Goal: Task Accomplishment & Management: Use online tool/utility

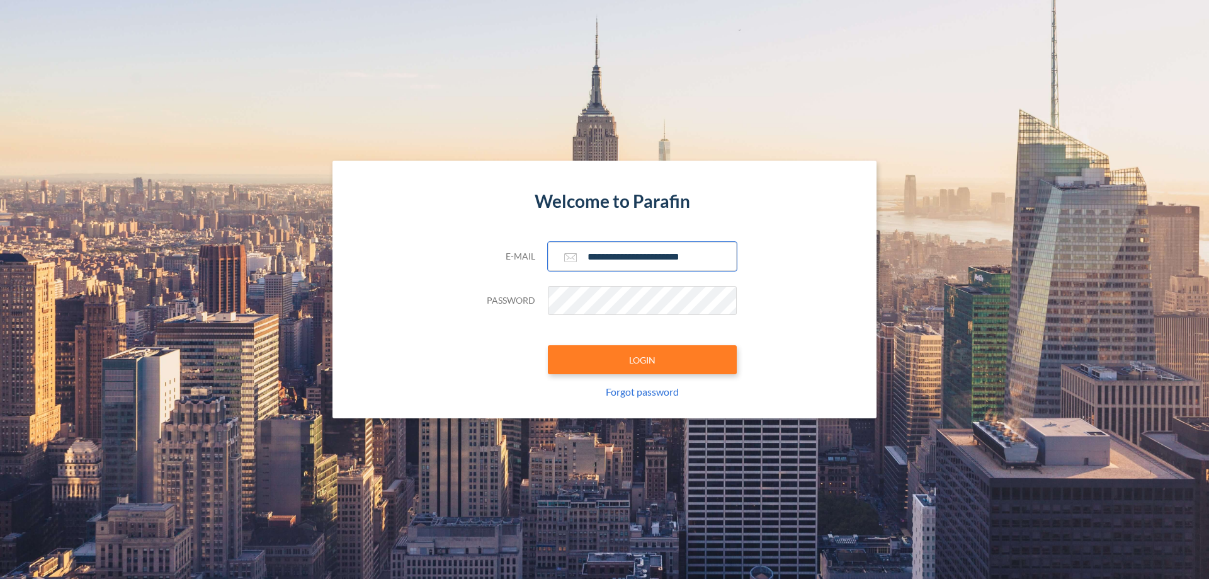
type input "**********"
click at [642, 360] on button "LOGIN" at bounding box center [642, 359] width 189 height 29
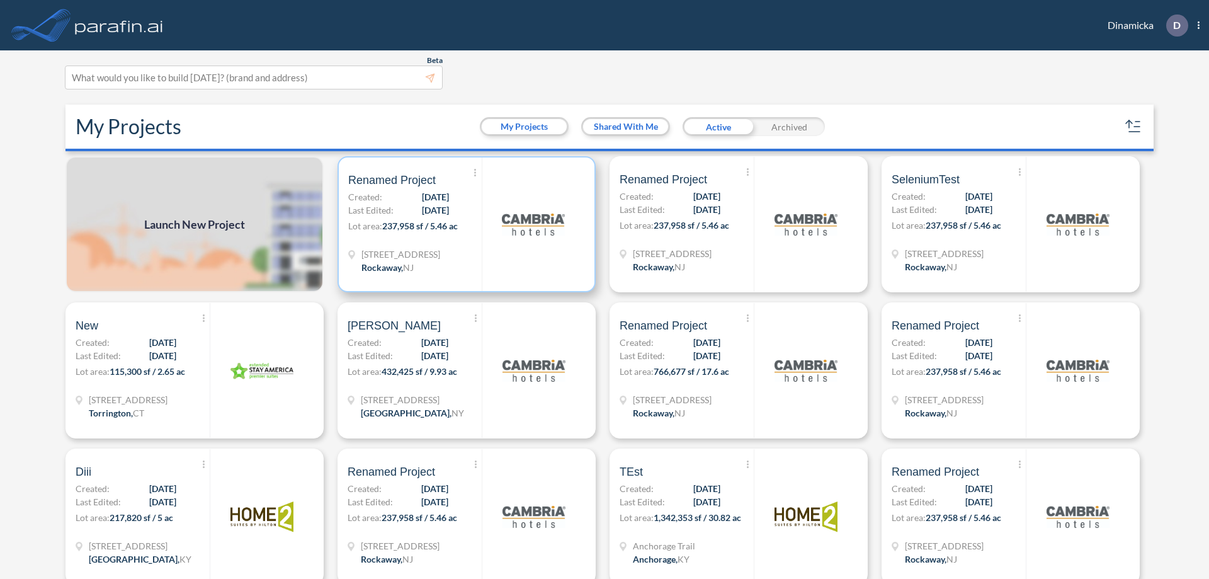
scroll to position [3, 0]
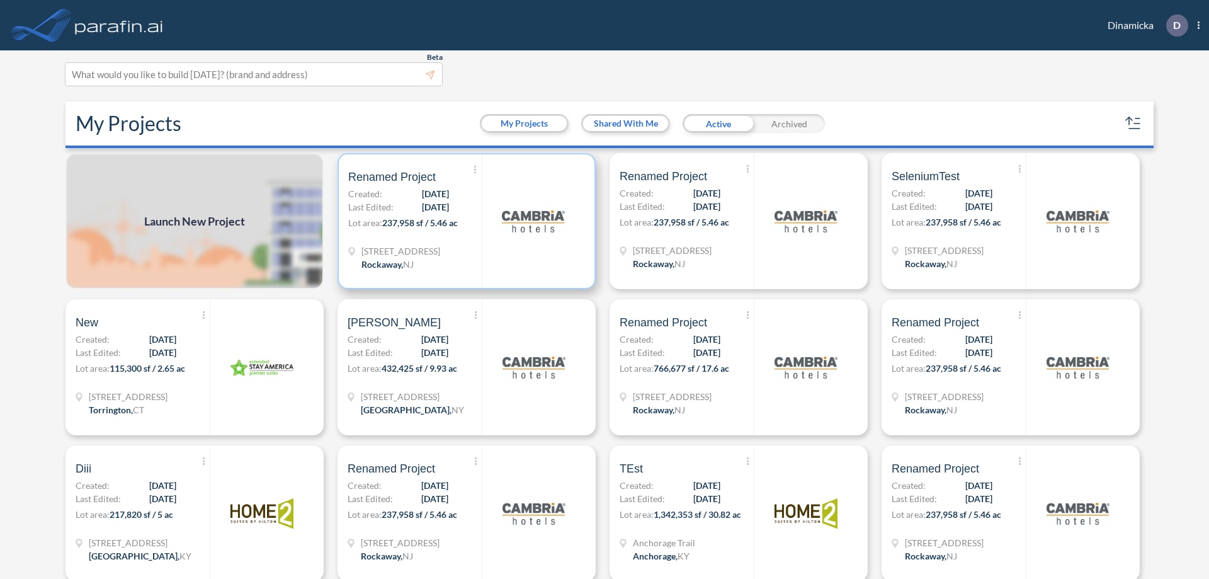
click at [464, 221] on p "Lot area: 237,958 sf / 5.46 ac" at bounding box center [414, 225] width 133 height 18
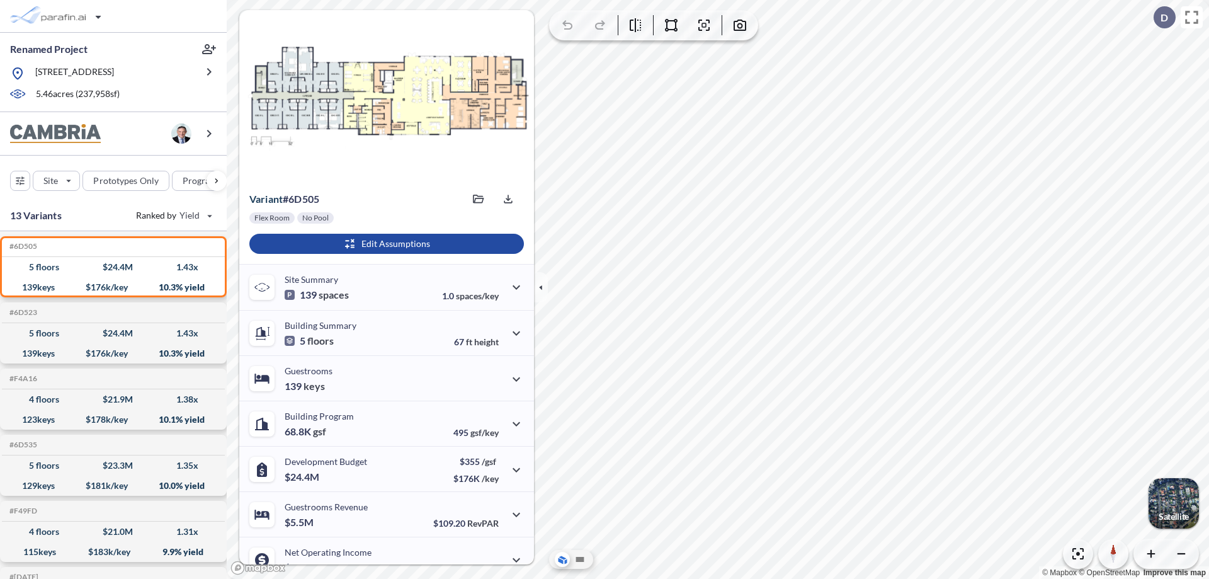
scroll to position [64, 0]
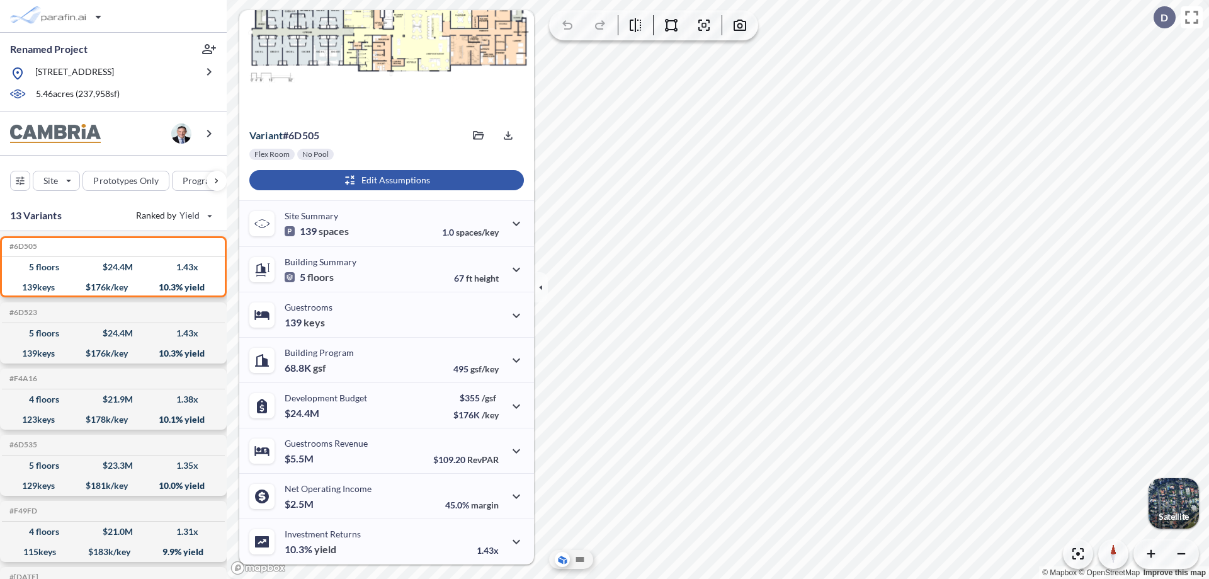
click at [385, 180] on div "button" at bounding box center [386, 180] width 275 height 20
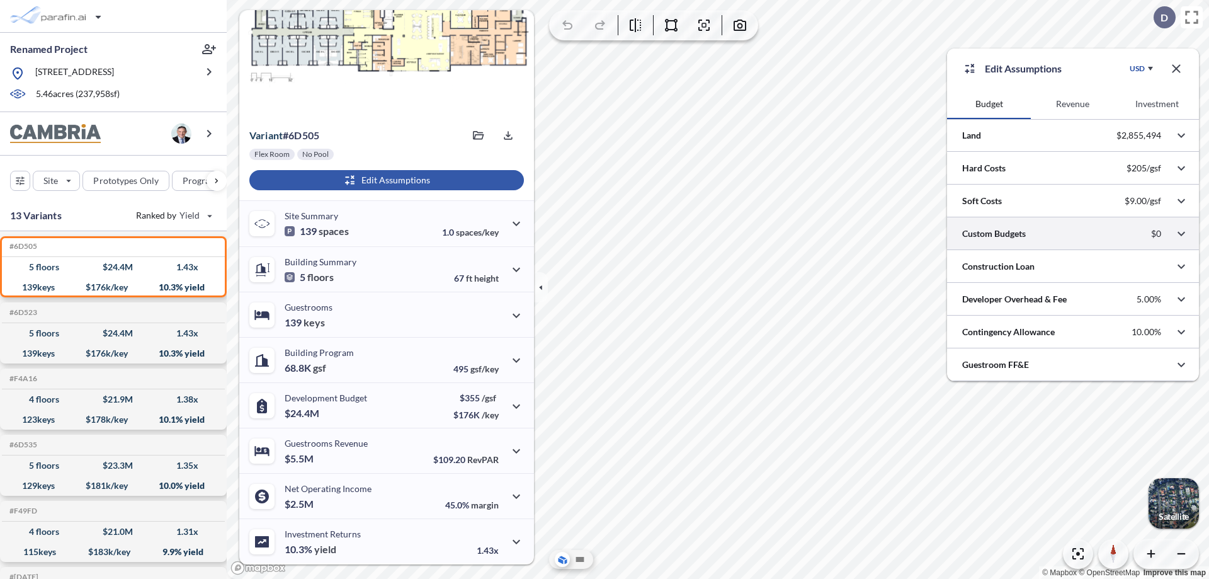
click at [1073, 234] on div at bounding box center [1073, 233] width 252 height 32
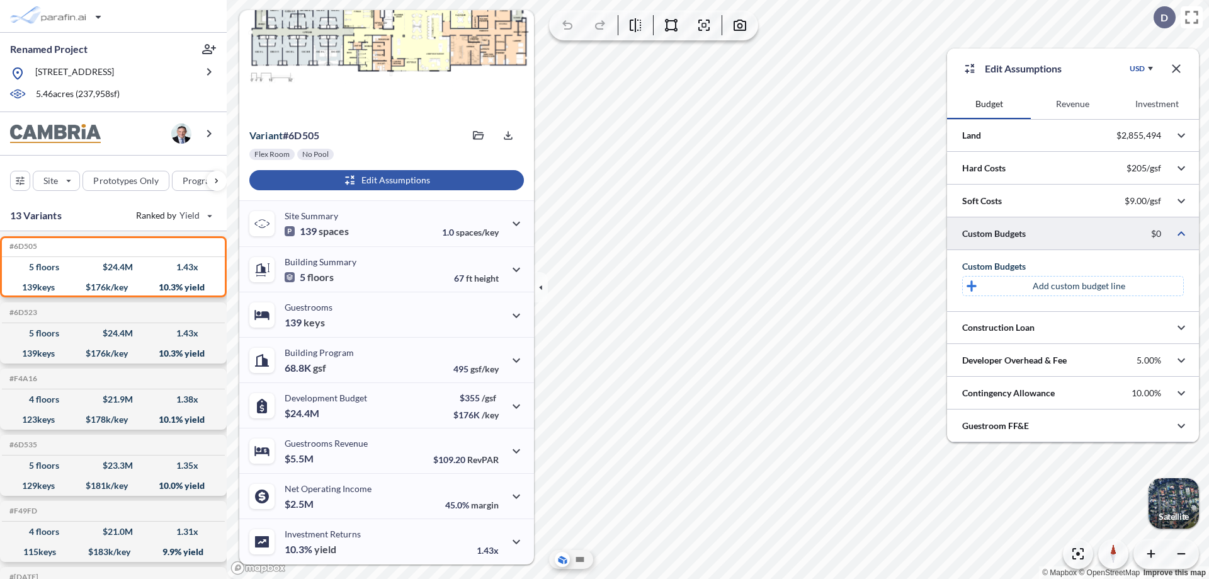
click at [1079, 286] on p "Add custom budget line" at bounding box center [1079, 286] width 93 height 13
